Goal: Task Accomplishment & Management: Use online tool/utility

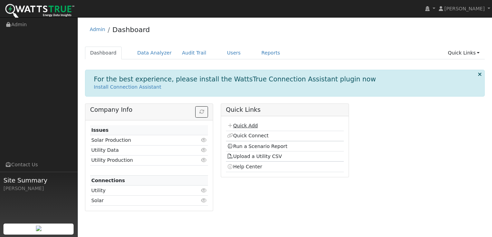
click at [233, 125] on link "Quick Add" at bounding box center [242, 126] width 31 height 6
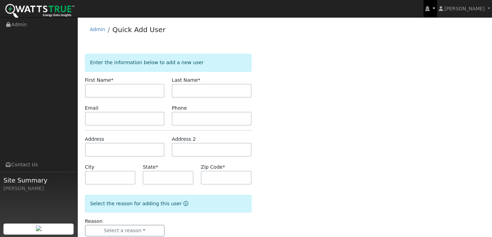
click at [437, 8] on link at bounding box center [430, 8] width 13 height 17
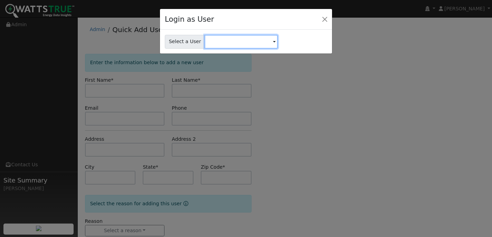
click at [229, 46] on input "text" at bounding box center [241, 42] width 73 height 14
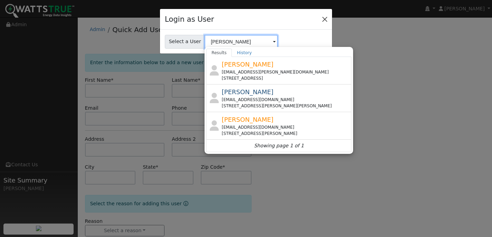
type input "smith"
click at [324, 19] on button "Close" at bounding box center [325, 19] width 10 height 10
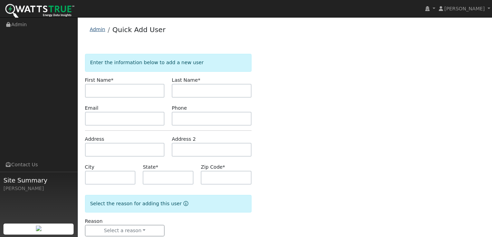
click at [102, 27] on link "Admin" at bounding box center [98, 30] width 16 height 6
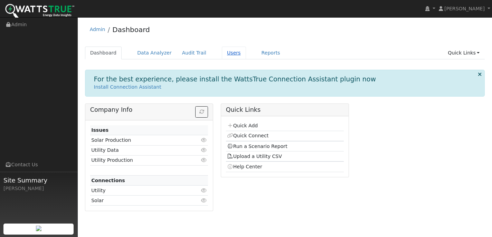
click at [223, 54] on link "Users" at bounding box center [234, 53] width 24 height 13
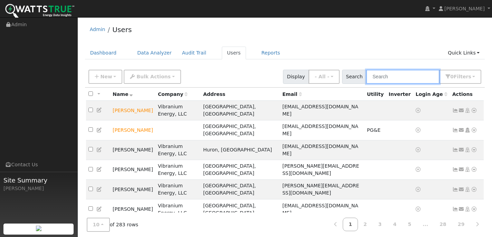
click at [396, 78] on input "text" at bounding box center [402, 77] width 73 height 14
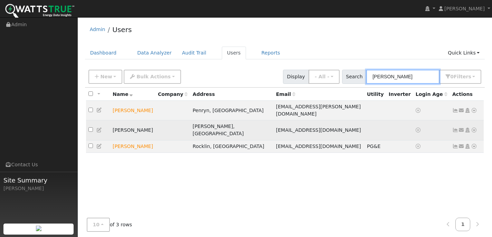
type input "smith"
click at [475, 128] on icon at bounding box center [474, 130] width 6 height 5
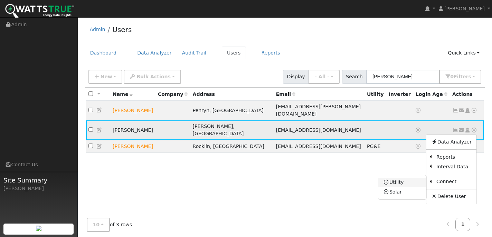
click at [399, 178] on link "Utility" at bounding box center [402, 183] width 48 height 10
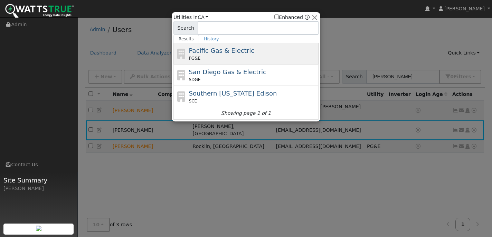
click at [229, 51] on span "Pacific Gas & Electric" at bounding box center [221, 50] width 65 height 7
